Goal: Task Accomplishment & Management: Complete application form

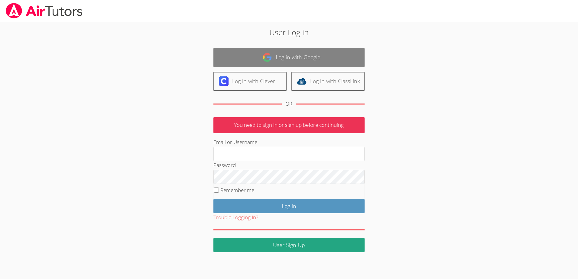
click at [264, 57] on img at bounding box center [268, 58] width 10 height 10
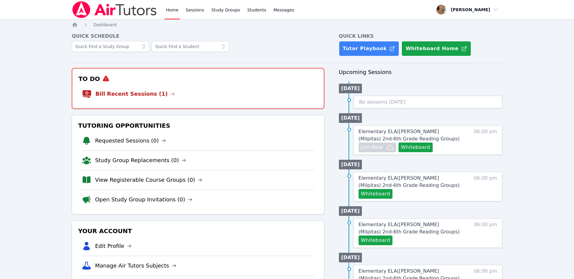
click at [177, 99] on li "Bill Recent Sessions (1)" at bounding box center [198, 93] width 232 height 19
click at [134, 90] on link "Bill Recent Sessions (1)" at bounding box center [135, 94] width 80 height 8
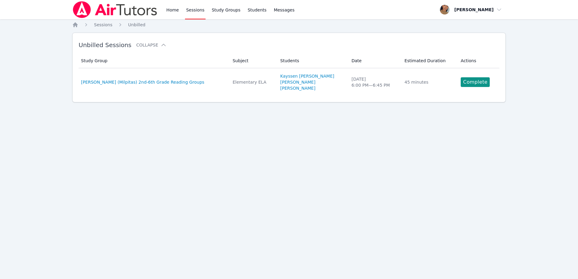
click at [467, 83] on link "Complete" at bounding box center [475, 82] width 29 height 10
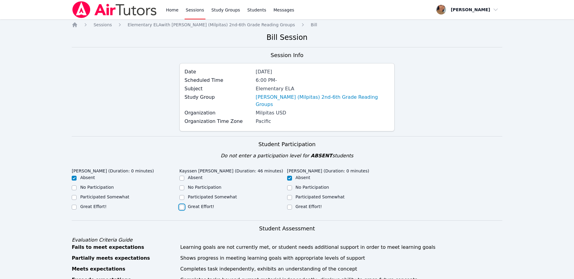
click at [183, 205] on input "Great Effort!" at bounding box center [181, 207] width 5 height 5
checkbox input "true"
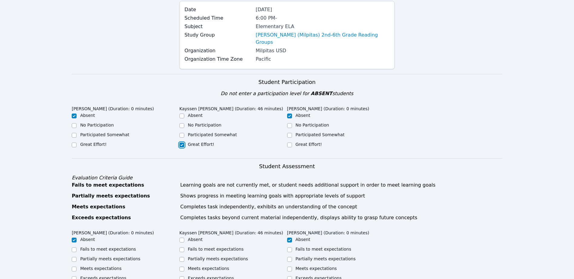
scroll to position [91, 0]
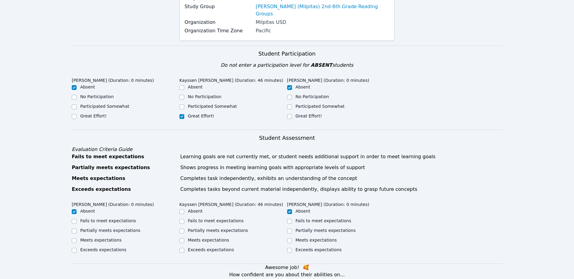
click at [186, 228] on div "Partially meets expectations" at bounding box center [233, 231] width 108 height 7
click at [183, 229] on input "Partially meets expectations" at bounding box center [181, 231] width 5 height 5
checkbox input "true"
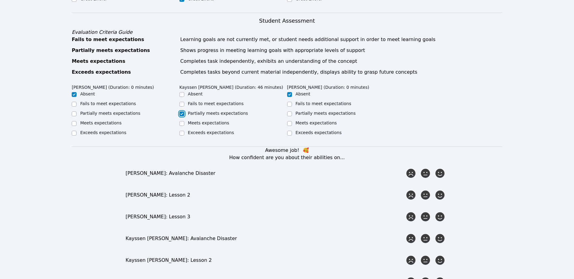
scroll to position [212, 0]
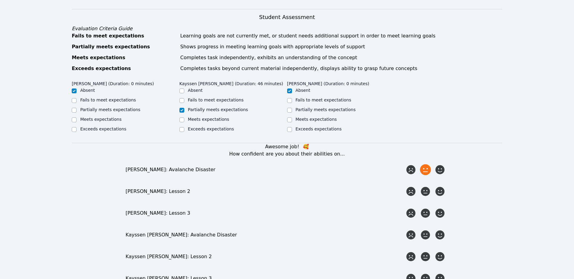
click at [423, 166] on icon at bounding box center [425, 170] width 11 height 11
click at [0, 0] on input "radio" at bounding box center [0, 0] width 0 height 0
click at [425, 186] on icon at bounding box center [425, 191] width 11 height 11
click at [0, 0] on input "radio" at bounding box center [0, 0] width 0 height 0
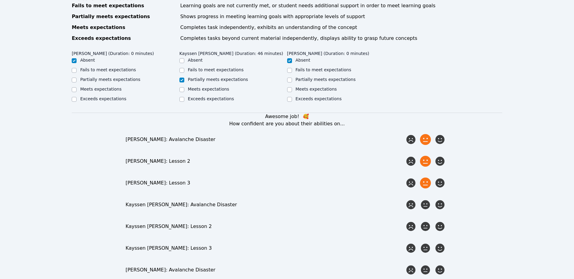
click at [425, 179] on icon at bounding box center [425, 183] width 11 height 11
click at [0, 0] on input "radio" at bounding box center [0, 0] width 0 height 0
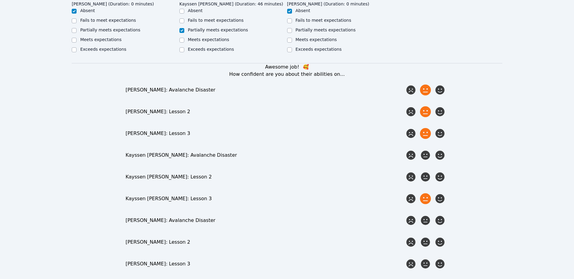
scroll to position [302, 0]
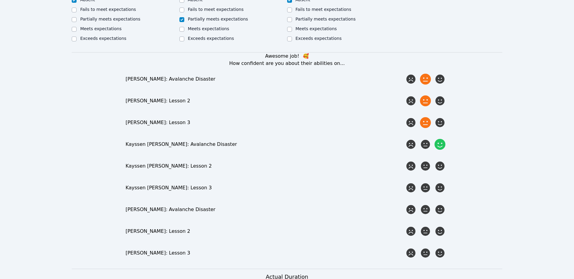
click at [443, 139] on icon at bounding box center [439, 144] width 11 height 11
click at [0, 0] on input "radio" at bounding box center [0, 0] width 0 height 0
click at [434, 161] on icon at bounding box center [439, 166] width 11 height 11
click at [0, 0] on input "radio" at bounding box center [0, 0] width 0 height 0
click at [426, 161] on icon at bounding box center [425, 166] width 11 height 11
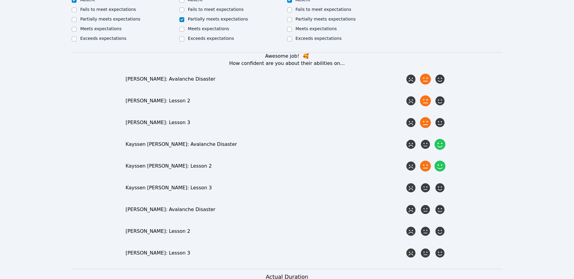
click at [0, 0] on input "radio" at bounding box center [0, 0] width 0 height 0
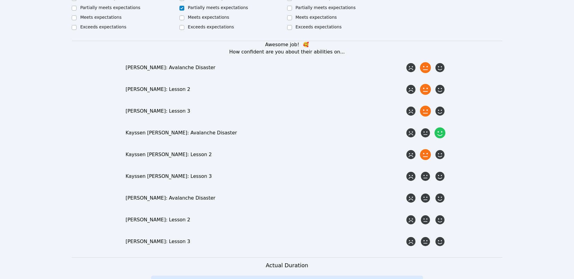
scroll to position [333, 0]
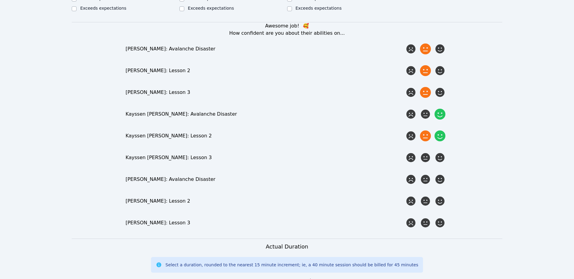
click at [437, 131] on icon at bounding box center [439, 136] width 11 height 11
click at [0, 0] on input "radio" at bounding box center [0, 0] width 0 height 0
click at [428, 152] on icon at bounding box center [425, 157] width 11 height 11
click at [0, 0] on input "radio" at bounding box center [0, 0] width 0 height 0
click at [438, 174] on icon at bounding box center [439, 179] width 11 height 11
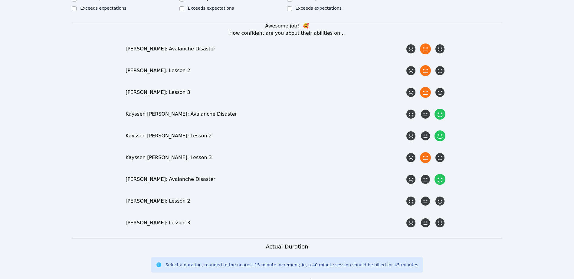
click at [0, 0] on input "radio" at bounding box center [0, 0] width 0 height 0
click at [428, 175] on icon at bounding box center [425, 179] width 11 height 11
click at [0, 0] on input "radio" at bounding box center [0, 0] width 0 height 0
click at [421, 196] on icon at bounding box center [425, 201] width 11 height 11
click at [0, 0] on input "radio" at bounding box center [0, 0] width 0 height 0
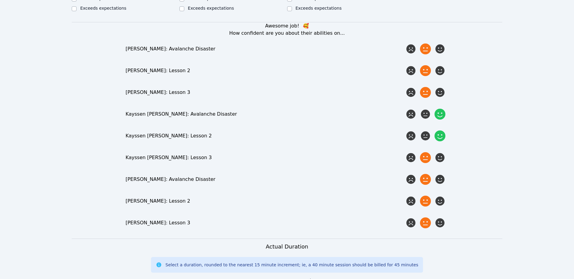
click at [423, 219] on icon at bounding box center [425, 223] width 11 height 11
click at [0, 0] on input "radio" at bounding box center [0, 0] width 0 height 0
drag, startPoint x: 423, startPoint y: 215, endPoint x: 427, endPoint y: 207, distance: 9.1
click at [424, 218] on icon at bounding box center [425, 223] width 11 height 11
click at [0, 0] on input "radio" at bounding box center [0, 0] width 0 height 0
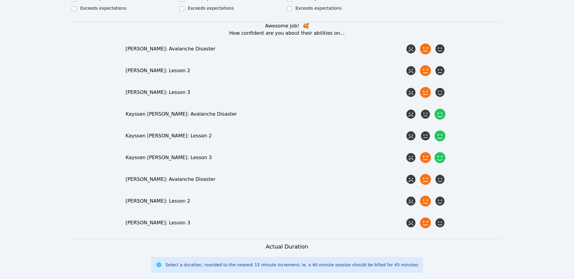
click at [438, 152] on icon at bounding box center [439, 157] width 11 height 11
click at [0, 0] on input "radio" at bounding box center [0, 0] width 0 height 0
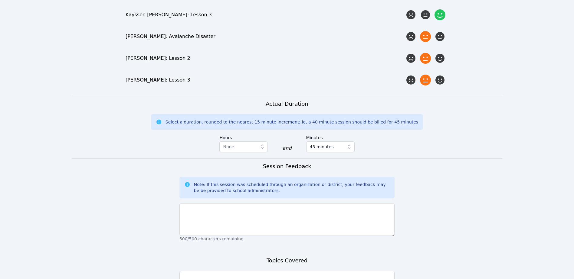
scroll to position [484, 0]
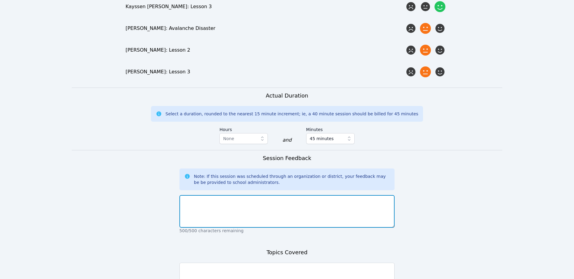
click at [311, 208] on textarea at bounding box center [286, 211] width 215 height 33
click at [286, 197] on textarea at bounding box center [286, 211] width 215 height 33
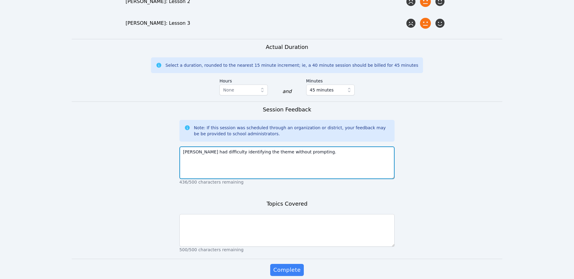
scroll to position [551, 0]
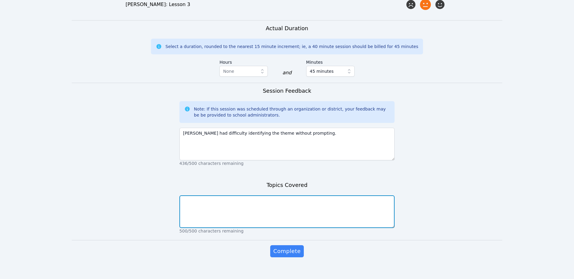
click at [269, 207] on textarea at bounding box center [286, 212] width 215 height 33
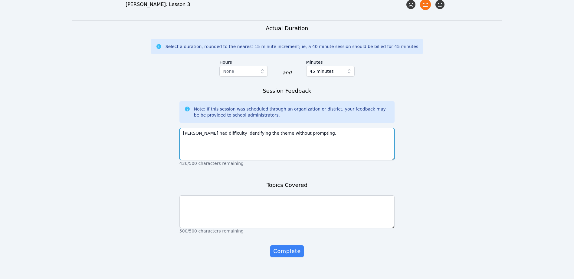
click at [302, 137] on textarea "Kayssen had difficulty identifying the theme without prompting." at bounding box center [286, 144] width 215 height 33
type textarea "Kayssen had difficulty identifying the theme without prompting. We were able to…"
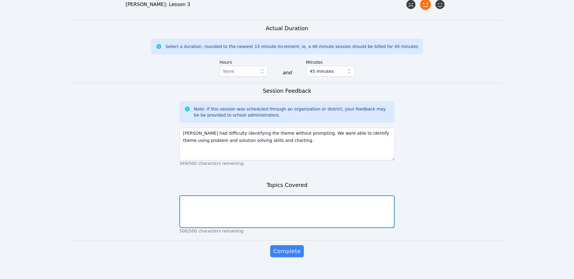
click at [265, 216] on textarea at bounding box center [286, 212] width 215 height 33
type textarea "Theme, solving difficult problems."
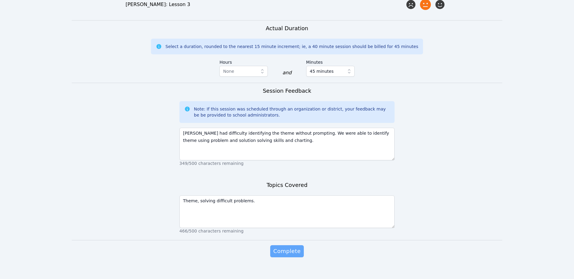
click at [289, 247] on span "Complete" at bounding box center [286, 251] width 27 height 8
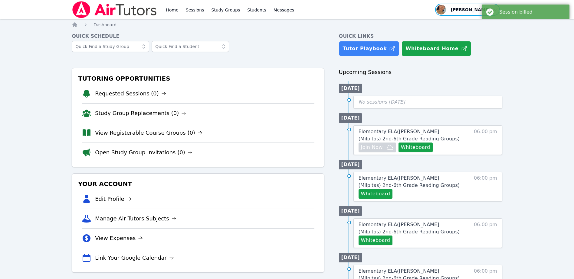
click at [462, 9] on span "button" at bounding box center [467, 9] width 66 height 13
click at [451, 37] on button "Logout" at bounding box center [469, 34] width 58 height 11
